Goal: Task Accomplishment & Management: Complete application form

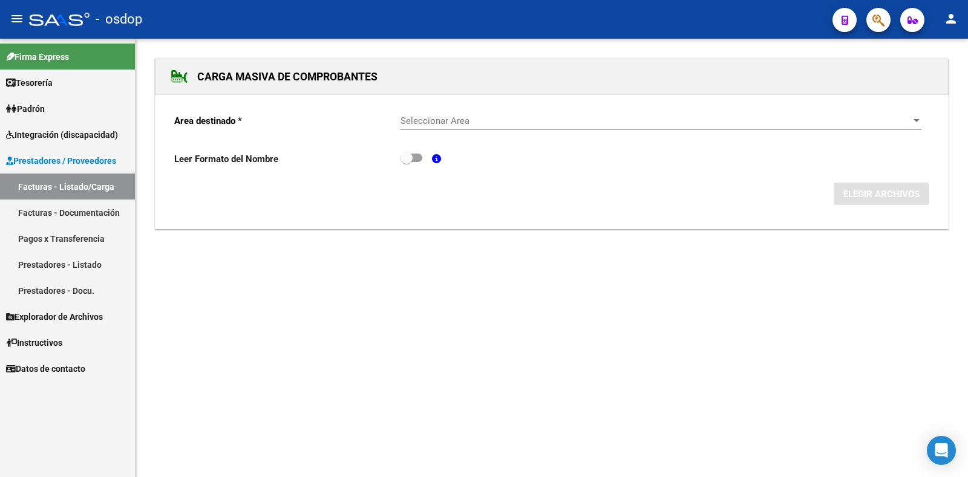
click at [53, 184] on link "Facturas - Listado/Carga" at bounding box center [67, 187] width 135 height 26
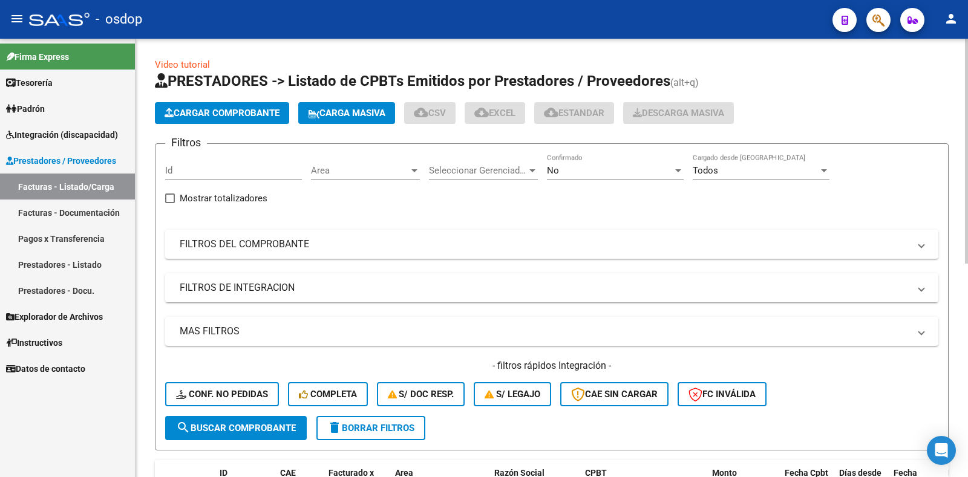
click at [225, 113] on span "Cargar Comprobante" at bounding box center [222, 113] width 115 height 11
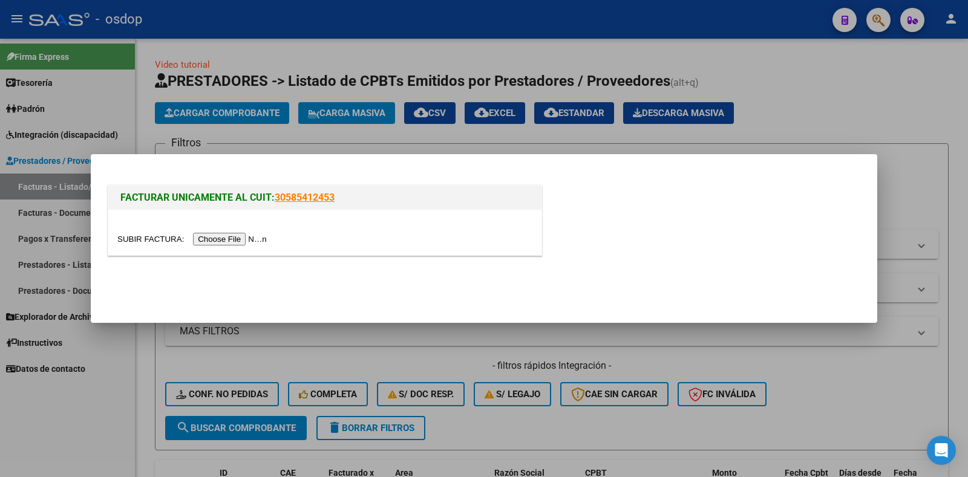
click at [260, 238] on input "file" at bounding box center [193, 239] width 153 height 13
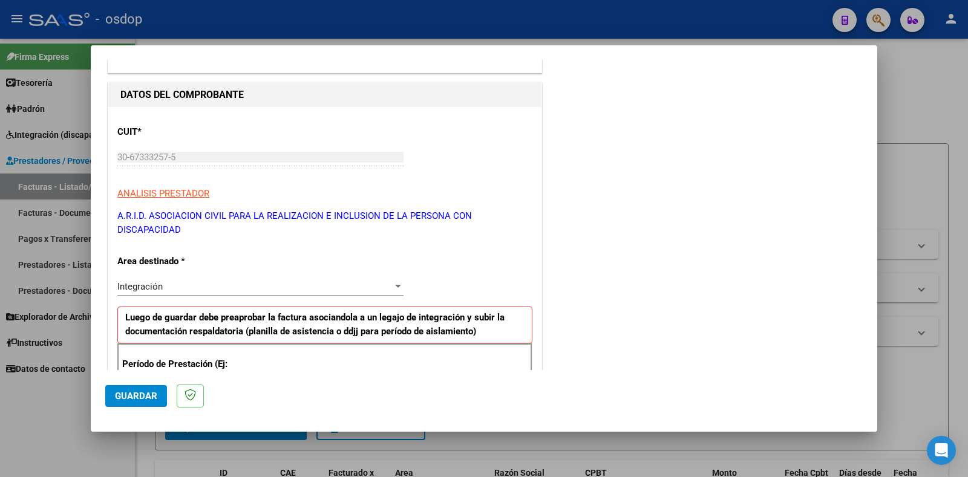
scroll to position [182, 0]
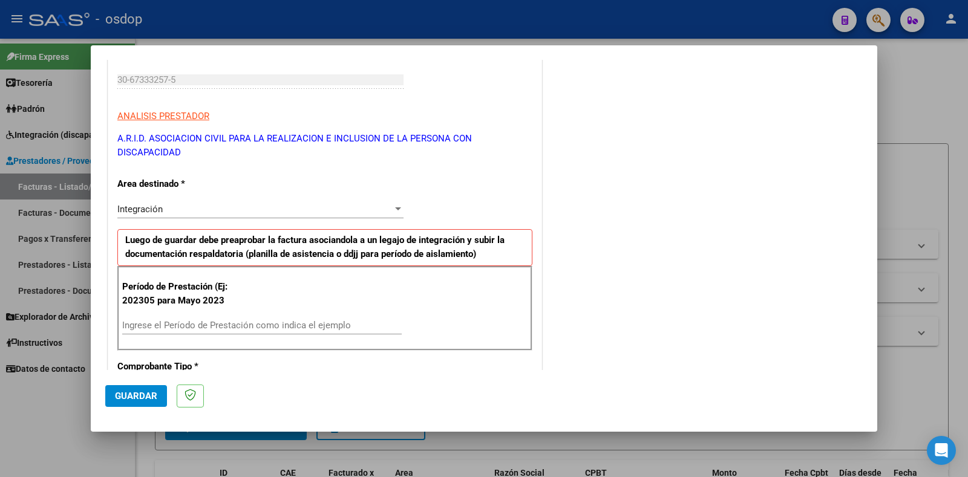
click at [189, 327] on input "Ingrese el Período de Prestación como indica el ejemplo" at bounding box center [262, 325] width 280 height 11
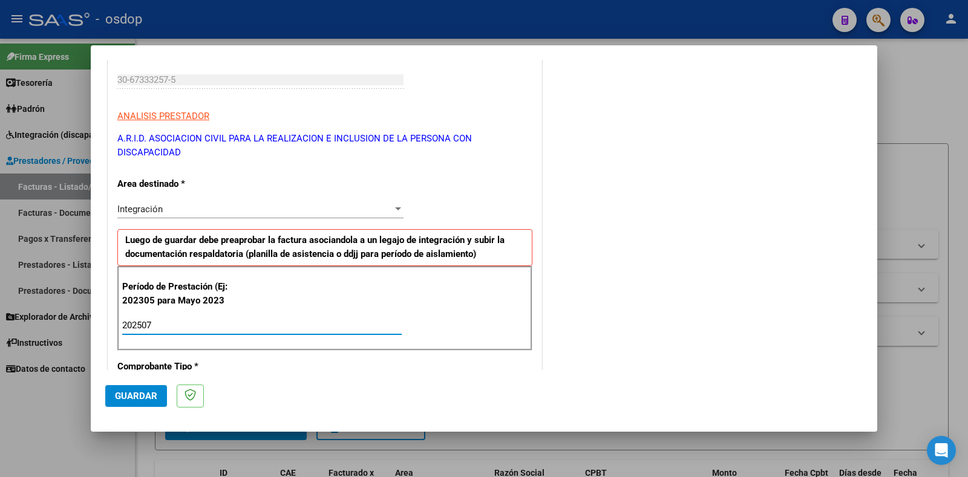
type input "202507"
click at [147, 395] on span "Guardar" at bounding box center [136, 396] width 42 height 11
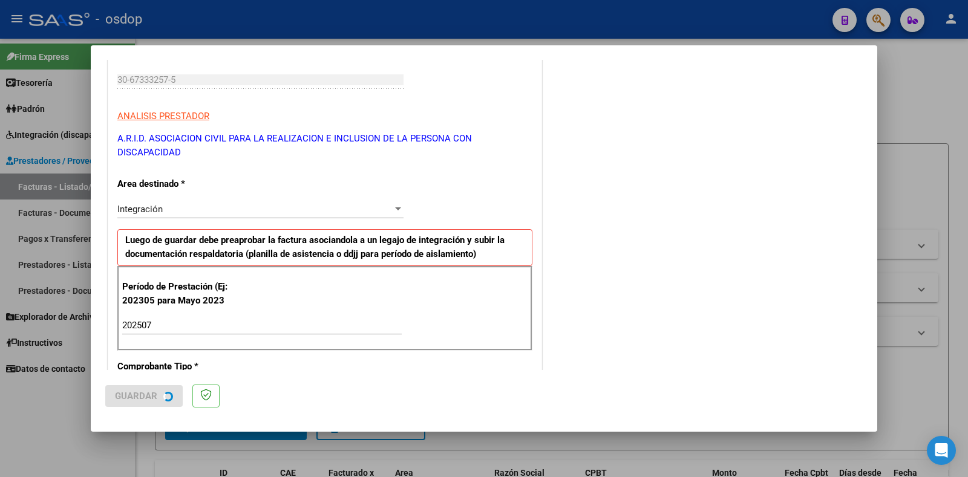
scroll to position [0, 0]
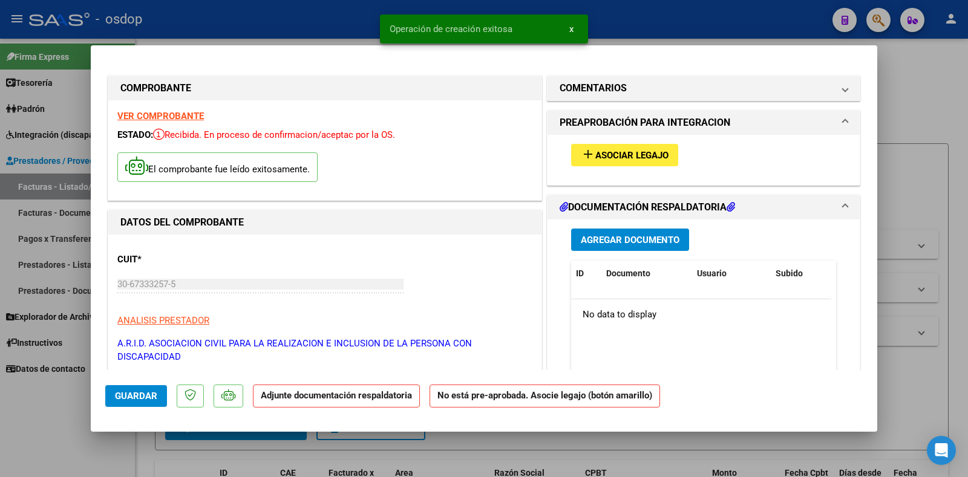
click at [625, 153] on span "Asociar Legajo" at bounding box center [632, 155] width 73 height 11
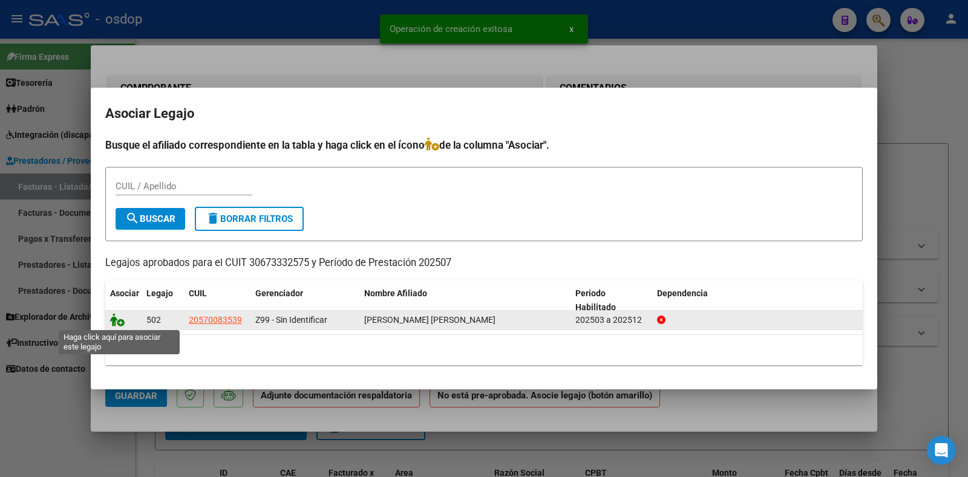
click at [120, 321] on icon at bounding box center [117, 319] width 15 height 13
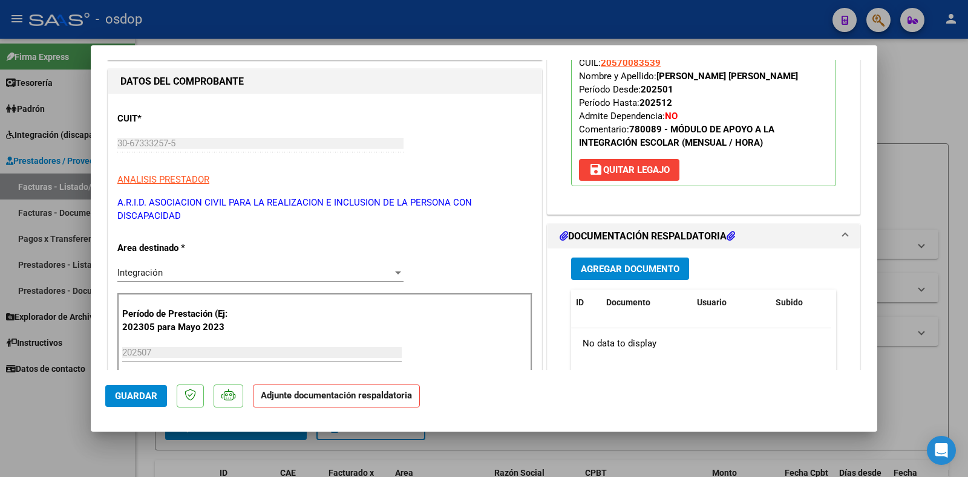
scroll to position [242, 0]
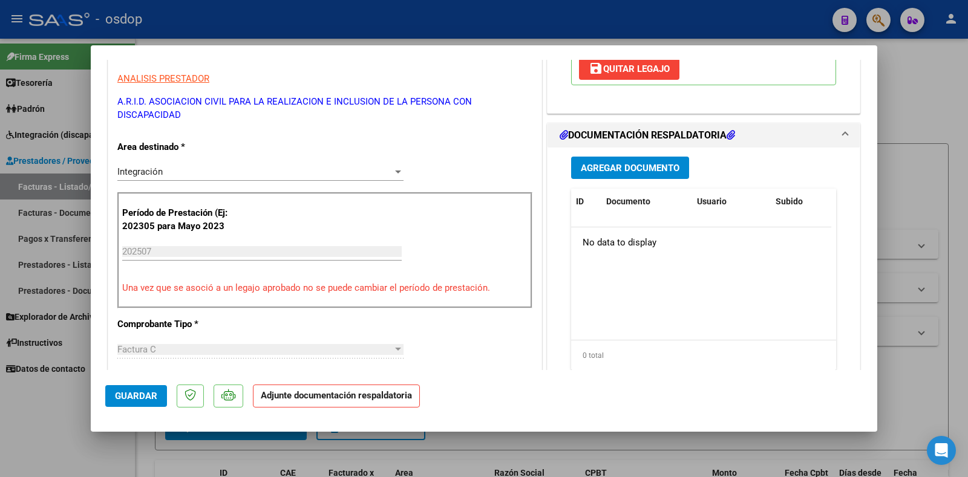
click at [642, 176] on button "Agregar Documento" at bounding box center [630, 168] width 118 height 22
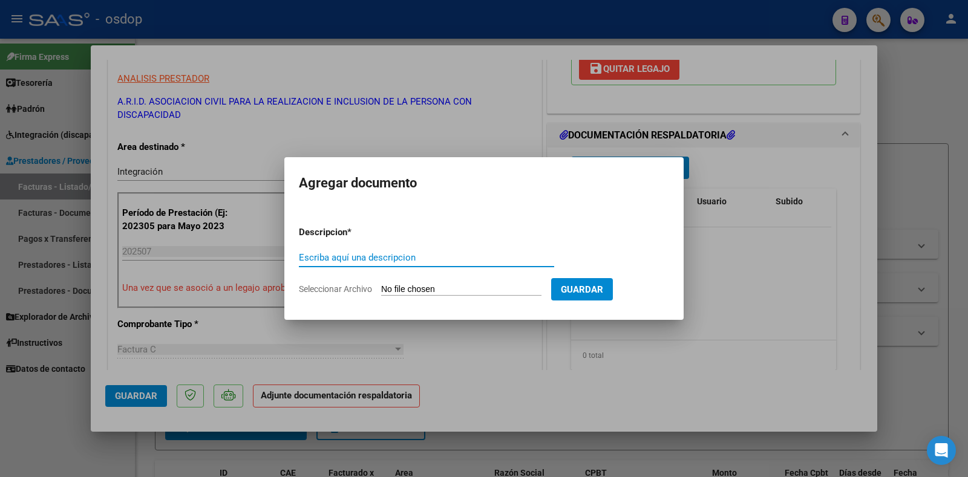
click at [370, 259] on input "Escriba aquí una descripcion" at bounding box center [426, 257] width 255 height 11
type input "DDJJ ASISTENCIA"
click at [444, 289] on input "Seleccionar Archivo" at bounding box center [461, 289] width 160 height 11
type input "C:\fakepath\ASISTENCIA [PERSON_NAME].pdf"
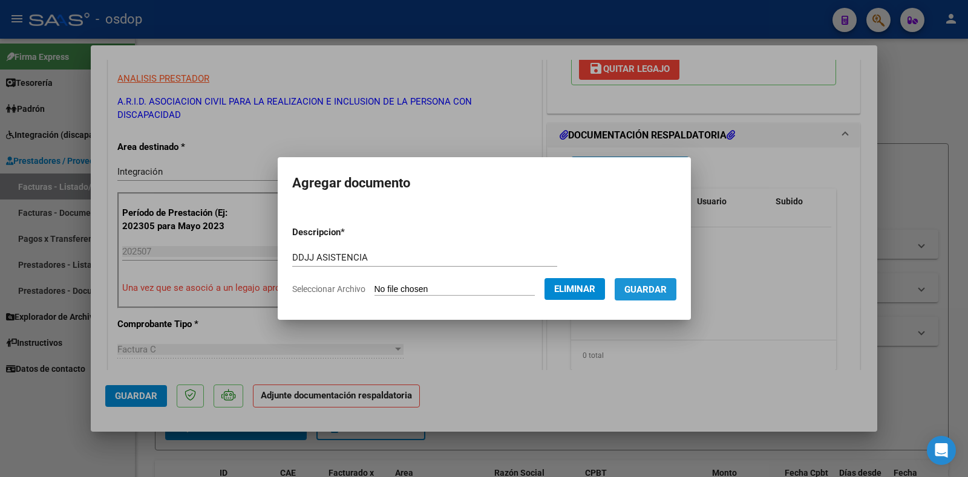
click at [660, 286] on span "Guardar" at bounding box center [646, 289] width 42 height 11
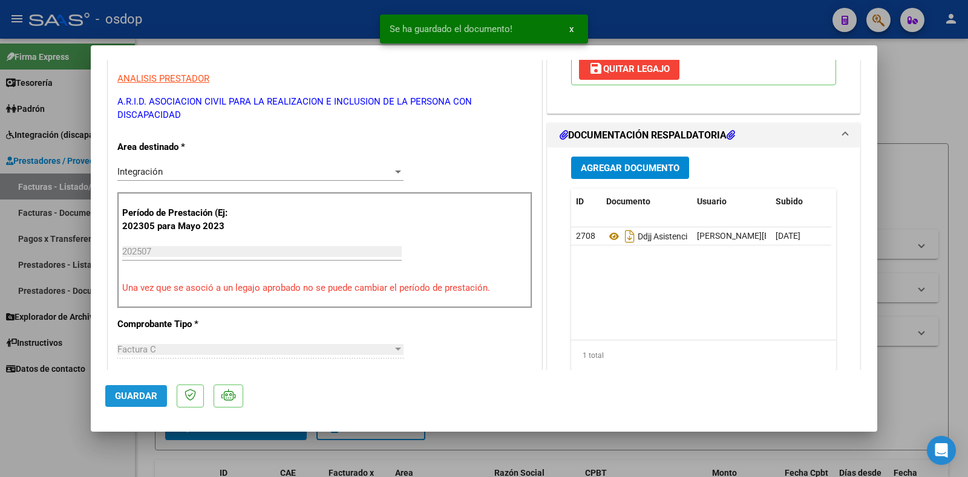
click at [139, 393] on span "Guardar" at bounding box center [136, 396] width 42 height 11
click at [133, 398] on span "Guardar" at bounding box center [136, 396] width 42 height 11
click at [888, 271] on div at bounding box center [484, 238] width 968 height 477
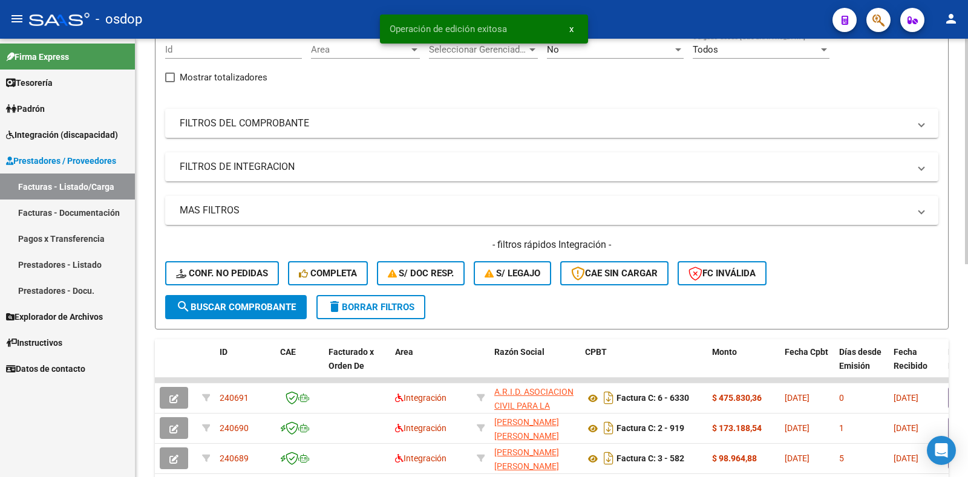
scroll to position [182, 0]
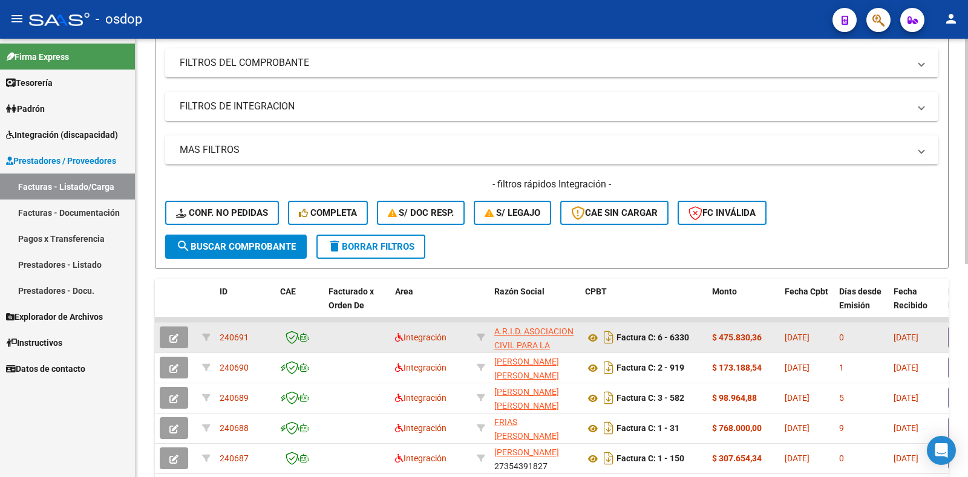
drag, startPoint x: 243, startPoint y: 341, endPoint x: 221, endPoint y: 341, distance: 21.8
click at [221, 341] on div "240691" at bounding box center [245, 338] width 51 height 14
copy span "240691"
